Goal: Transaction & Acquisition: Book appointment/travel/reservation

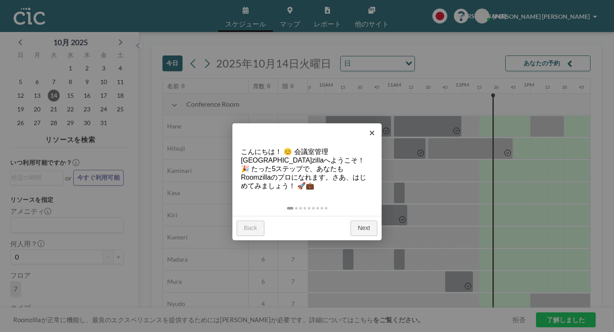
scroll to position [0, 665]
click at [369, 221] on link "Next" at bounding box center [364, 228] width 27 height 15
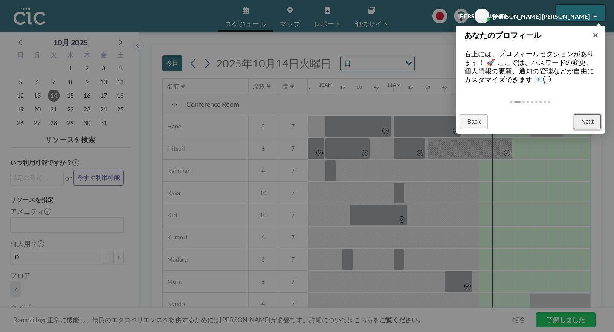
click at [595, 114] on link "Next" at bounding box center [587, 121] width 27 height 15
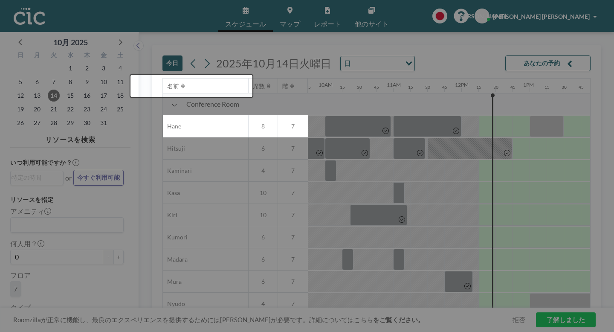
scroll to position [18, 665]
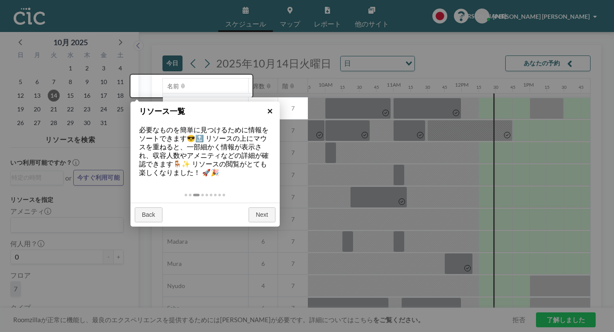
click at [270, 112] on link "×" at bounding box center [270, 111] width 19 height 19
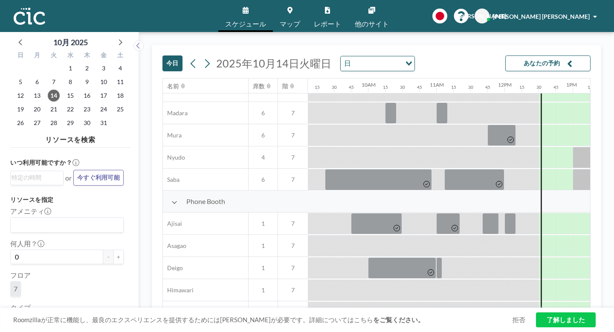
scroll to position [145, 622]
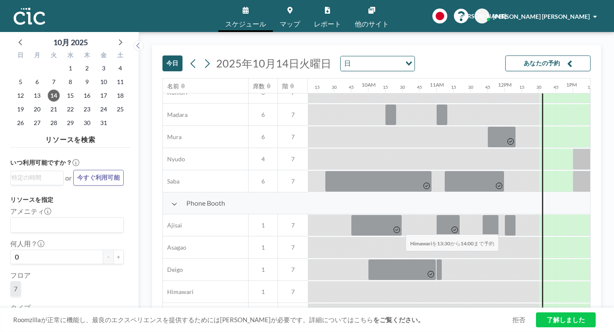
drag, startPoint x: 380, startPoint y: 214, endPoint x: 403, endPoint y: 214, distance: 22.6
click at [607, 281] on div at bounding box center [624, 291] width 34 height 21
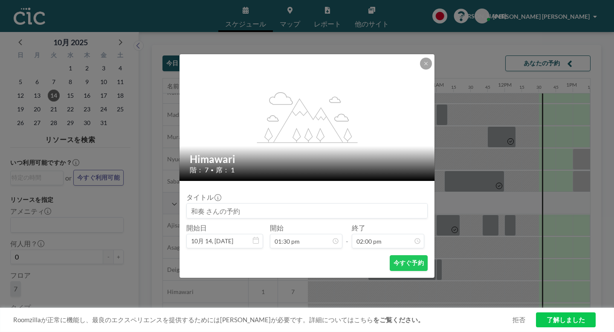
click at [257, 205] on input at bounding box center [307, 210] width 241 height 15
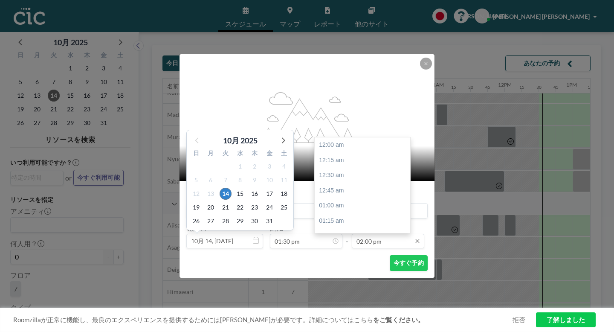
scroll to position [763, 0]
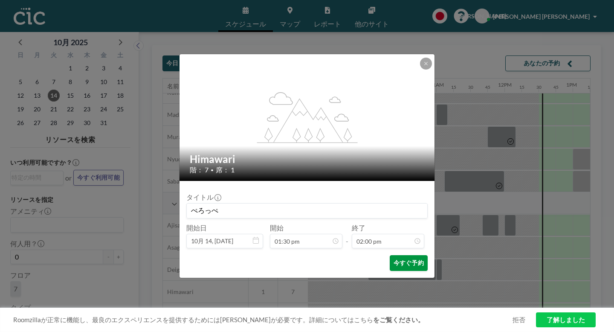
type input "ぺろっぺ"
click at [393, 255] on button "今すぐ予約" at bounding box center [409, 263] width 38 height 16
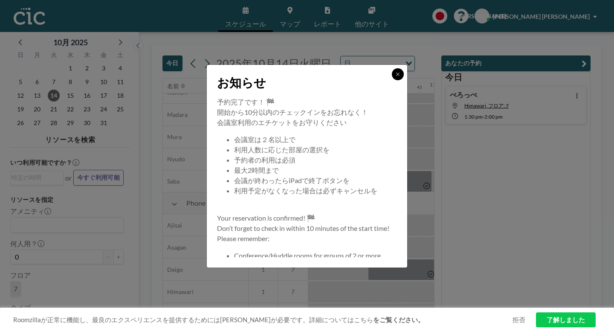
click at [392, 80] on button at bounding box center [398, 74] width 12 height 12
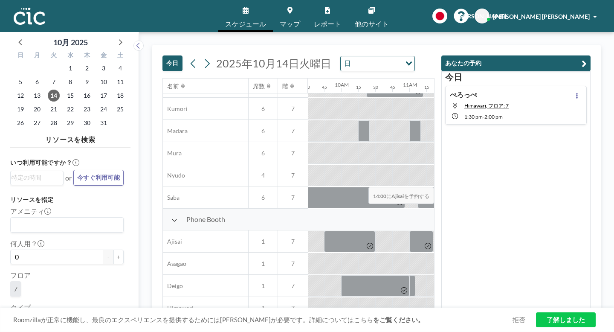
scroll to position [134, 649]
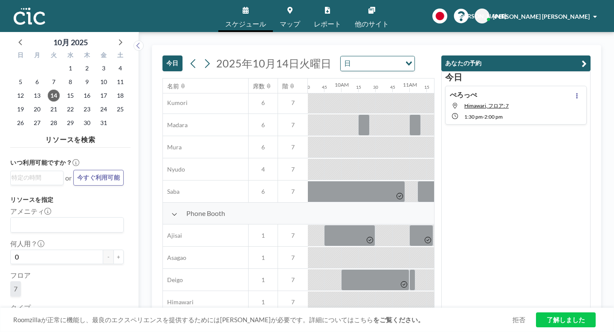
click at [562, 326] on link "了解しました" at bounding box center [566, 319] width 60 height 15
